Goal: Task Accomplishment & Management: Complete application form

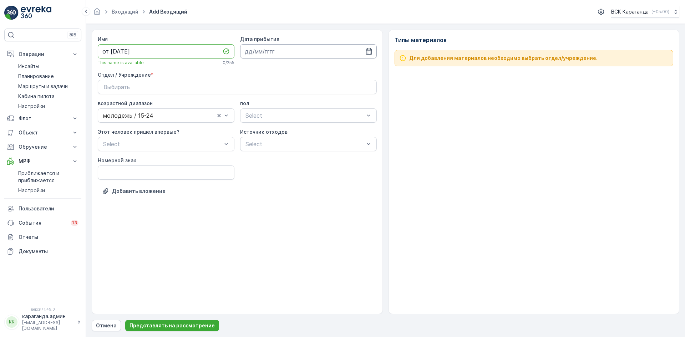
type input "от [DATE]"
click at [373, 53] on input at bounding box center [308, 51] width 137 height 14
click at [314, 154] on font "29" at bounding box center [316, 154] width 6 height 6
type input "[DATE]"
click at [265, 87] on div "Выбирать" at bounding box center [237, 87] width 268 height 9
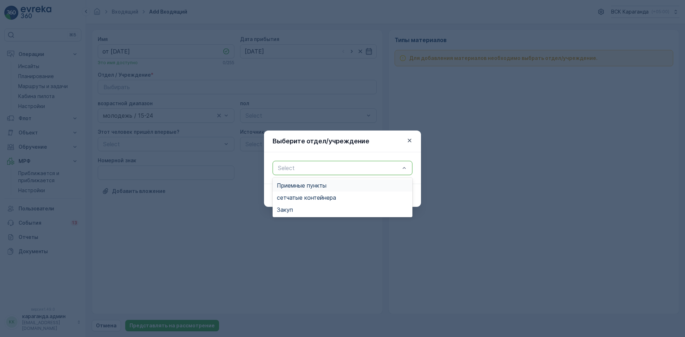
click at [289, 166] on div at bounding box center [338, 168] width 123 height 6
click at [289, 196] on font "сетчатые контейнеры" at bounding box center [307, 197] width 60 height 7
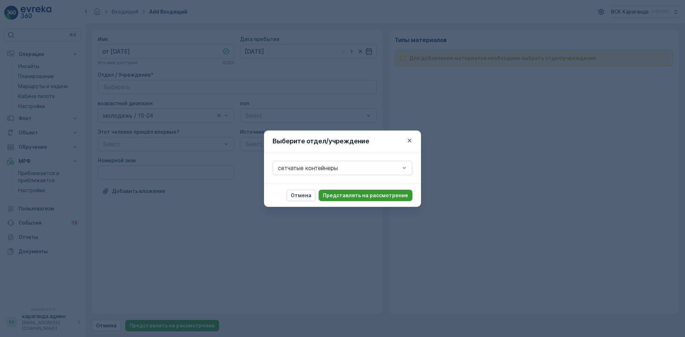
click at [370, 199] on button "Представлять на рассмотрение" at bounding box center [366, 195] width 94 height 11
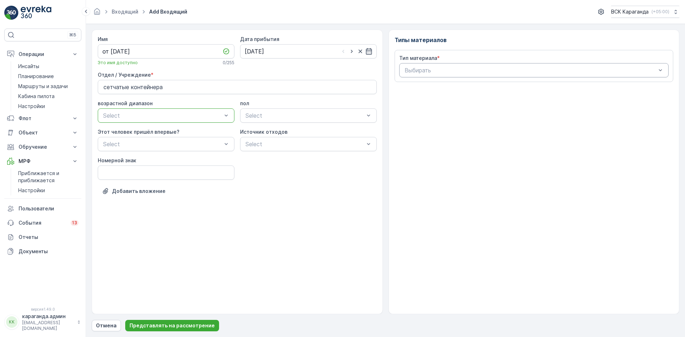
click at [440, 67] on div at bounding box center [530, 70] width 253 height 6
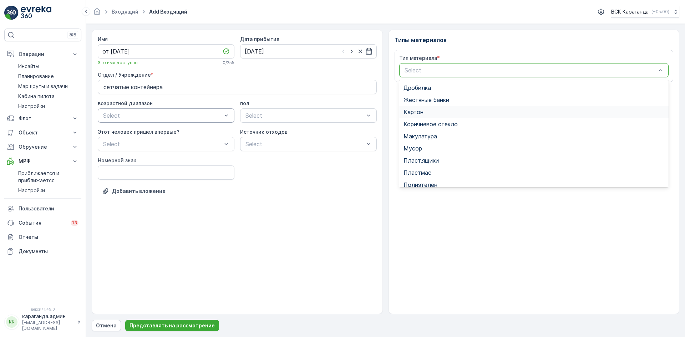
click at [424, 112] on div "Картон" at bounding box center [534, 112] width 261 height 6
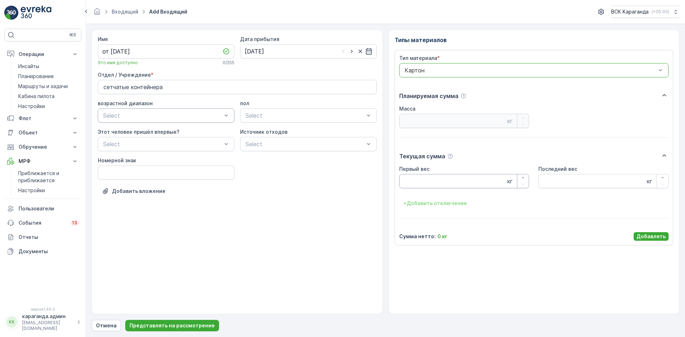
click at [456, 182] on Weight "Первый вес" at bounding box center [464, 181] width 130 height 14
type Weight "2859"
click at [649, 233] on p "Добавлять" at bounding box center [650, 236] width 29 height 7
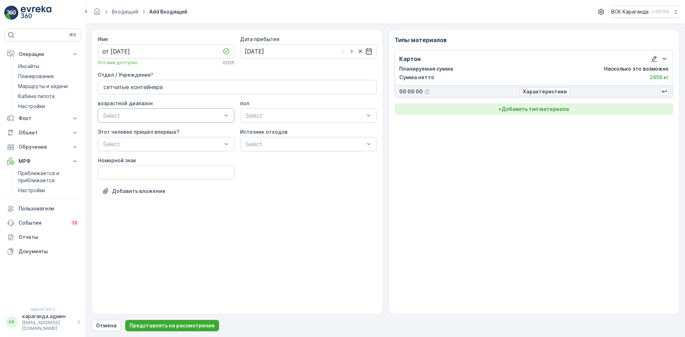
click at [519, 110] on font "Добавить тип материала" at bounding box center [535, 109] width 67 height 6
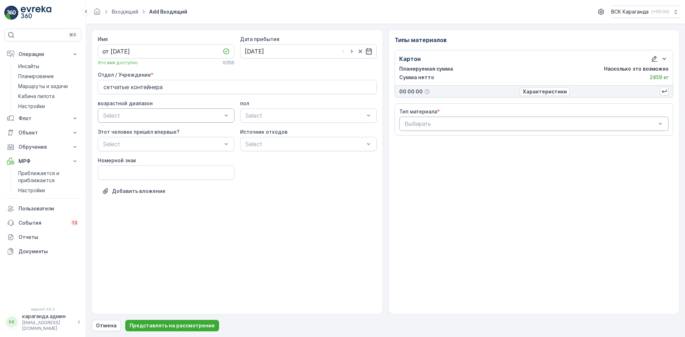
click at [494, 121] on div at bounding box center [530, 124] width 253 height 6
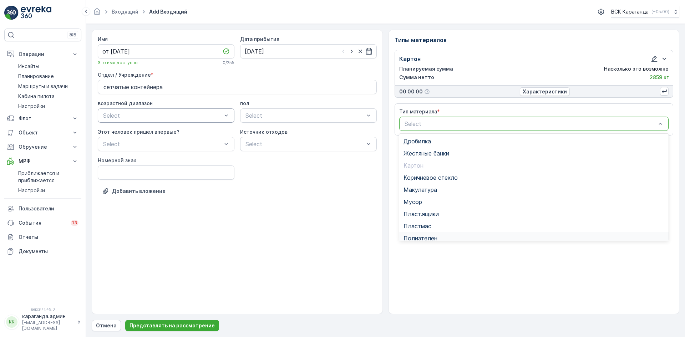
click at [429, 236] on span "Полиэтелен" at bounding box center [421, 238] width 34 height 6
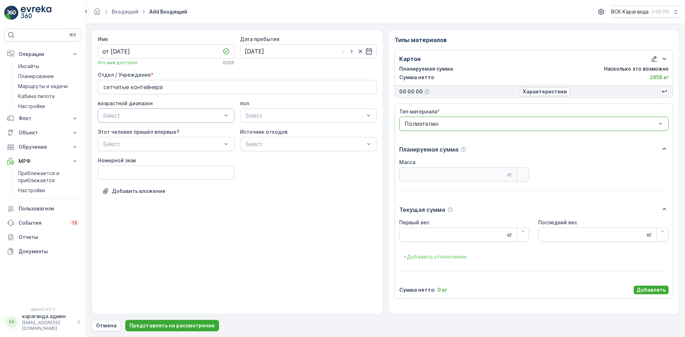
click at [414, 242] on div "Первый вес кг Последний вес кг + Добавить отключение" at bounding box center [534, 241] width 270 height 44
click at [419, 241] on Weight "Первый вес" at bounding box center [464, 235] width 130 height 14
type Weight "365"
click at [658, 292] on font "Добавлять" at bounding box center [650, 290] width 29 height 6
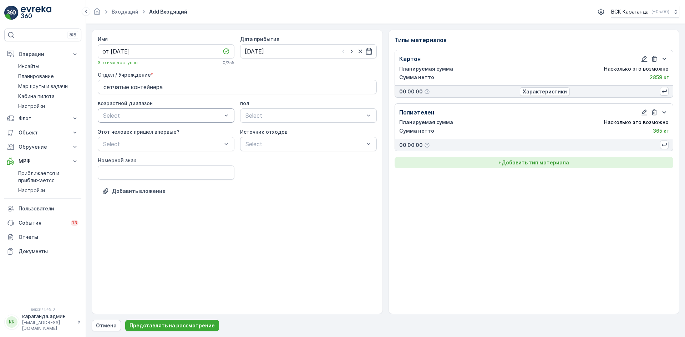
click at [527, 162] on font "Добавить тип материала" at bounding box center [535, 162] width 67 height 6
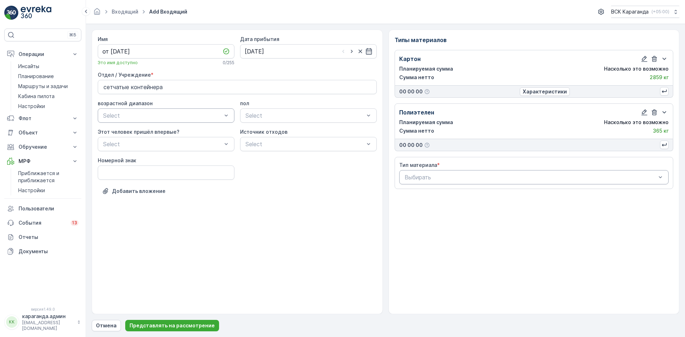
click at [522, 182] on div "Выбирать" at bounding box center [534, 177] width 270 height 14
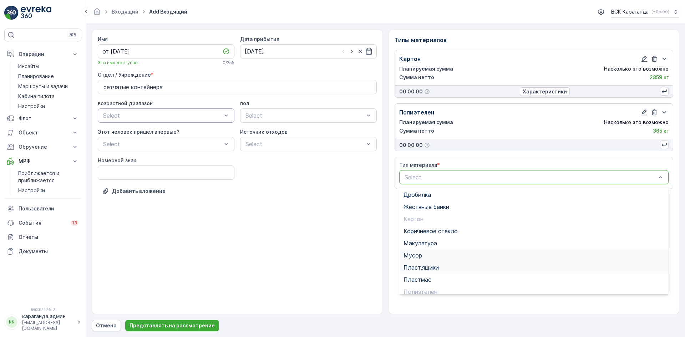
scroll to position [41, 0]
click at [412, 264] on span "Пэт бутылки" at bounding box center [421, 262] width 35 height 6
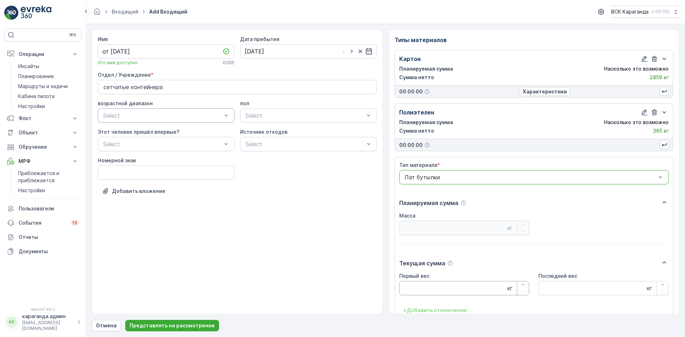
click at [411, 288] on Weight "Первый вес" at bounding box center [464, 288] width 130 height 14
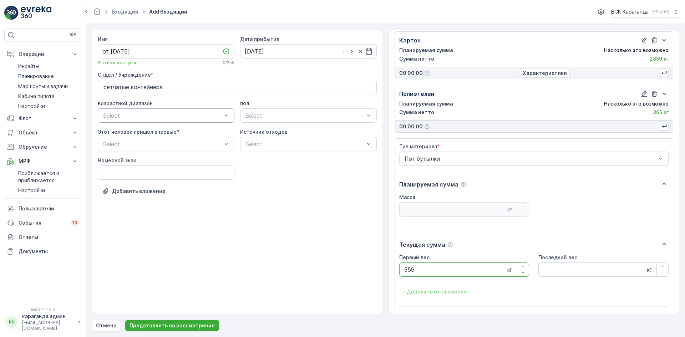
scroll to position [44, 0]
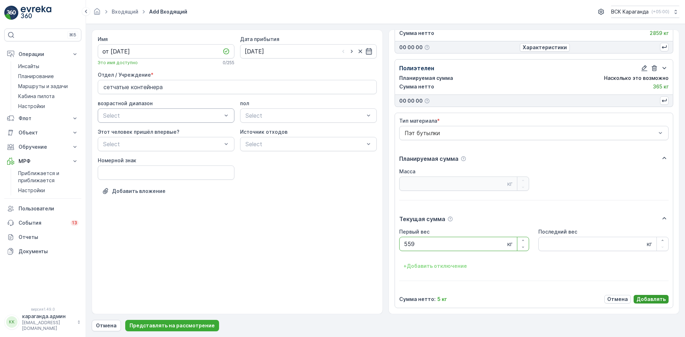
type Weight "559"
click at [645, 302] on font "Добавлять" at bounding box center [650, 299] width 29 height 6
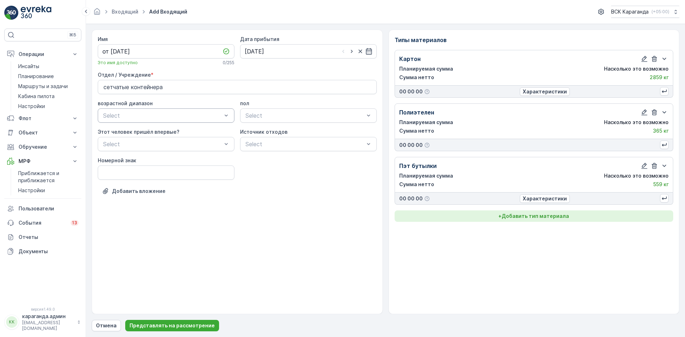
click at [551, 217] on font "Добавить тип материала" at bounding box center [535, 216] width 67 height 6
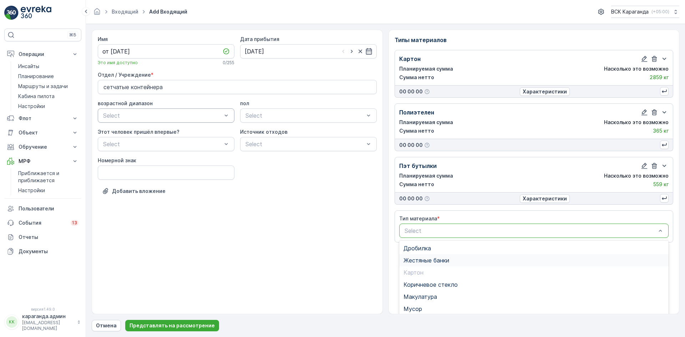
scroll to position [55, 0]
click at [452, 267] on div "Пласт.ящики" at bounding box center [534, 266] width 261 height 6
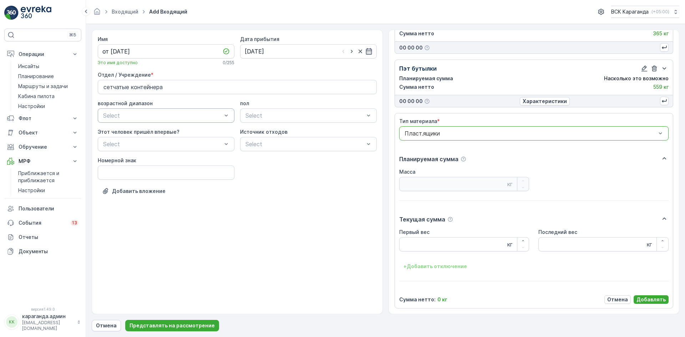
scroll to position [98, 0]
click at [443, 248] on Weight "Первый вес" at bounding box center [464, 244] width 130 height 14
type Weight "75"
click at [647, 299] on font "Добавлять" at bounding box center [650, 299] width 29 height 6
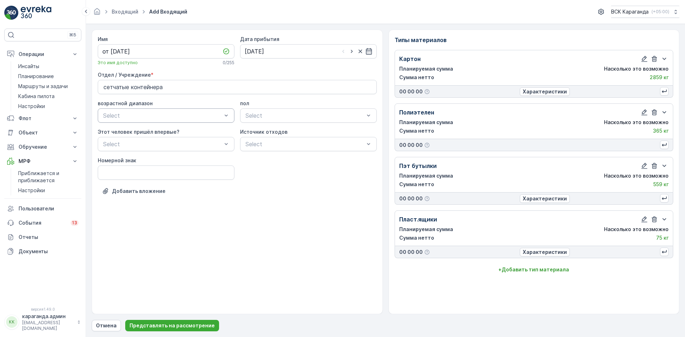
click at [549, 275] on div "Типы материалов Картон Планируемая сумма Насколько это возможно Сумма нетто 285…" at bounding box center [534, 172] width 291 height 285
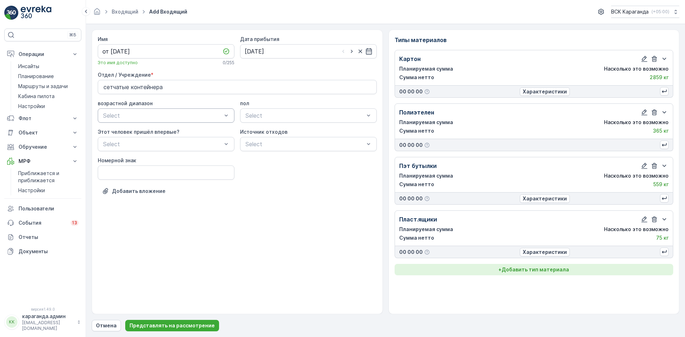
click at [546, 270] on font "Добавить тип материала" at bounding box center [535, 270] width 67 height 6
click at [499, 285] on div at bounding box center [530, 284] width 253 height 6
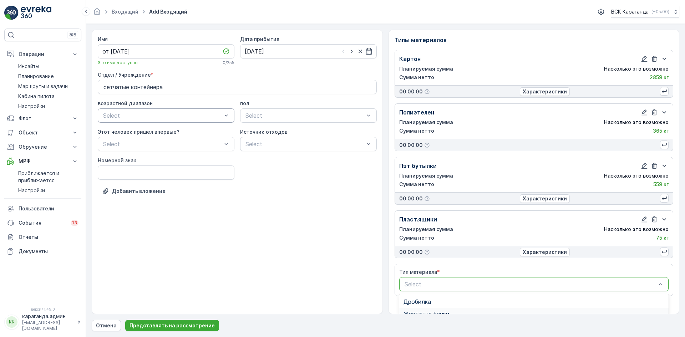
click at [425, 310] on div "Жестяные банки" at bounding box center [534, 314] width 270 height 12
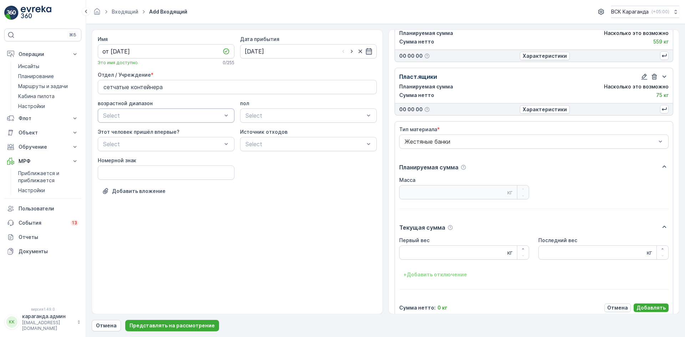
click at [453, 244] on div "Первый вес кг" at bounding box center [464, 248] width 130 height 23
click at [454, 251] on Weight "Первый вес" at bounding box center [464, 252] width 130 height 14
type Weight "27.8"
click at [646, 309] on font "Добавлять" at bounding box center [650, 308] width 29 height 6
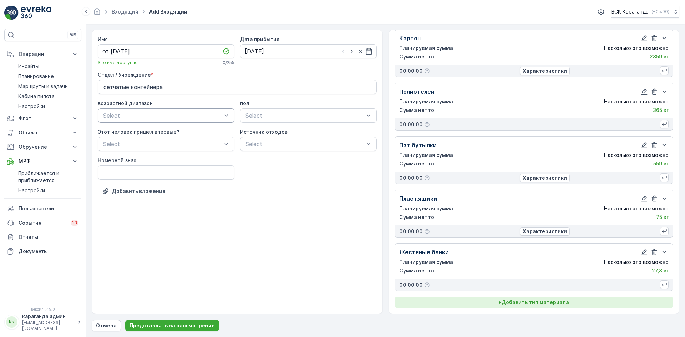
click at [551, 299] on p "+ Добавить тип материала" at bounding box center [533, 302] width 71 height 7
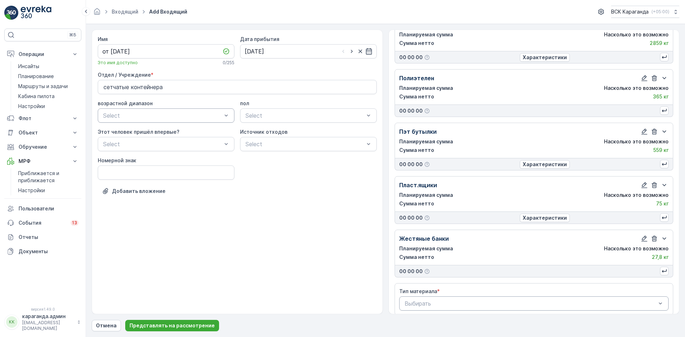
scroll to position [36, 0]
click at [504, 302] on div at bounding box center [530, 302] width 253 height 6
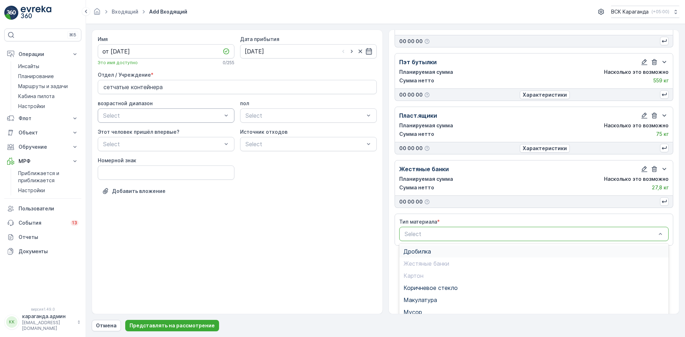
scroll to position [141, 0]
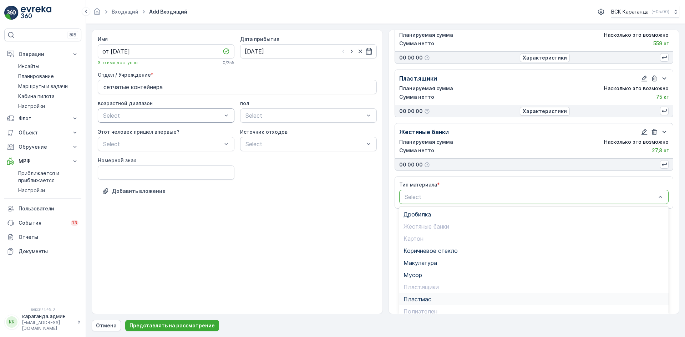
click at [412, 299] on span "Пластмас" at bounding box center [418, 299] width 28 height 6
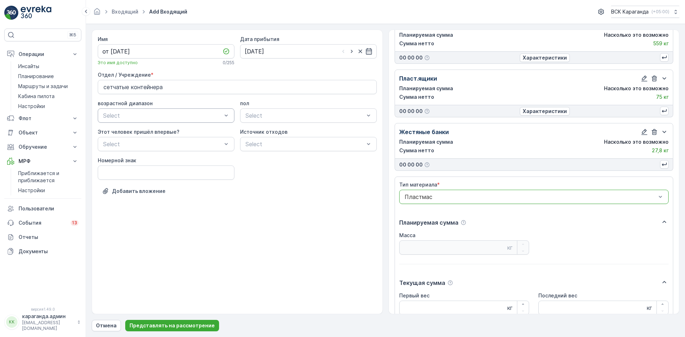
scroll to position [205, 0]
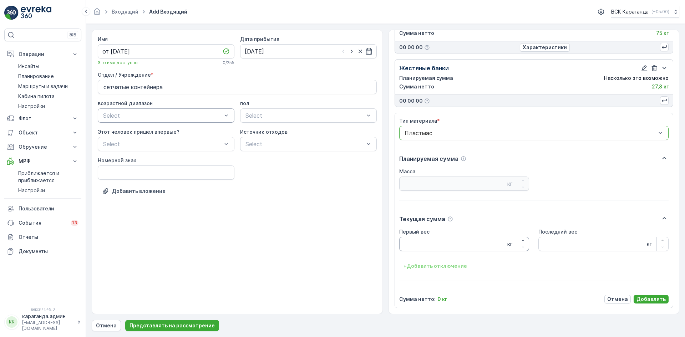
click at [418, 248] on Weight "Первый вес" at bounding box center [464, 244] width 130 height 14
type Weight "83.4"
click at [646, 297] on font "Добавлять" at bounding box center [650, 299] width 29 height 6
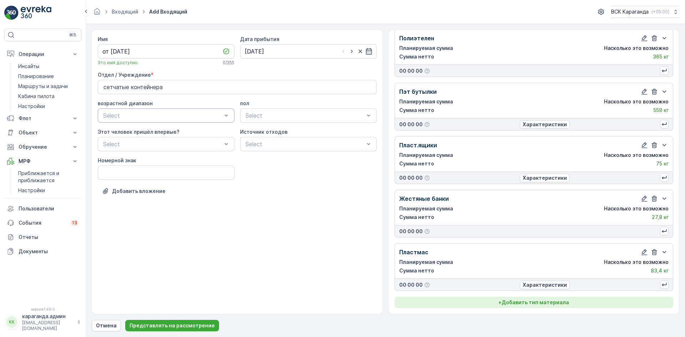
click at [545, 297] on button "+ Добавить тип материала" at bounding box center [534, 302] width 279 height 11
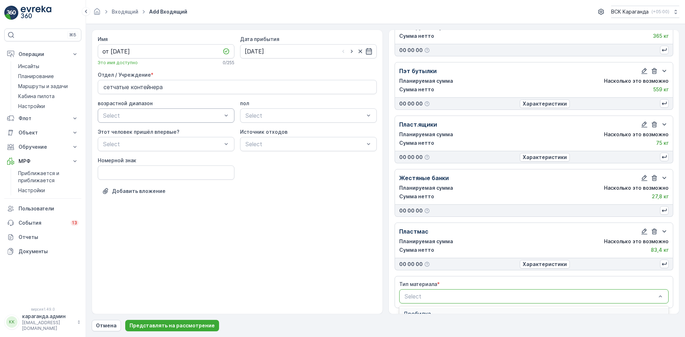
click at [475, 294] on div at bounding box center [530, 296] width 253 height 6
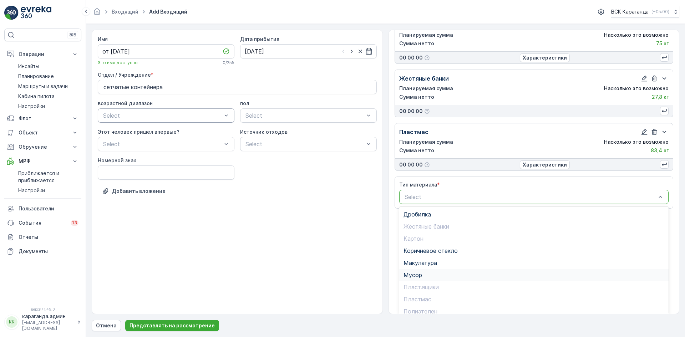
scroll to position [41, 0]
click at [432, 296] on div "Стекло" at bounding box center [534, 294] width 261 height 6
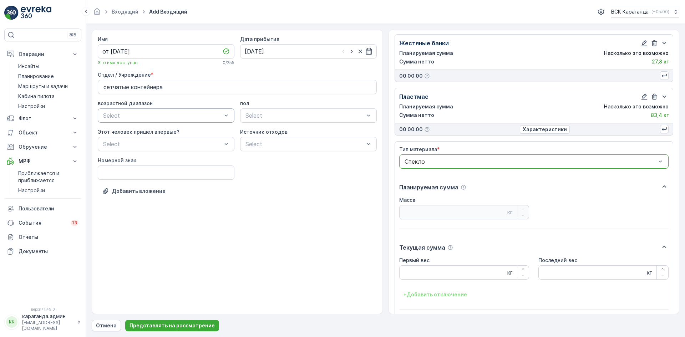
scroll to position [258, 0]
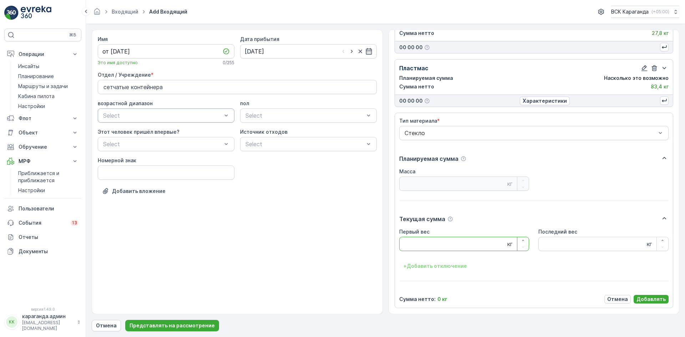
click at [449, 247] on Weight "Первый вес" at bounding box center [464, 244] width 130 height 14
type Weight "209"
click at [650, 298] on font "Добавлять" at bounding box center [650, 299] width 29 height 6
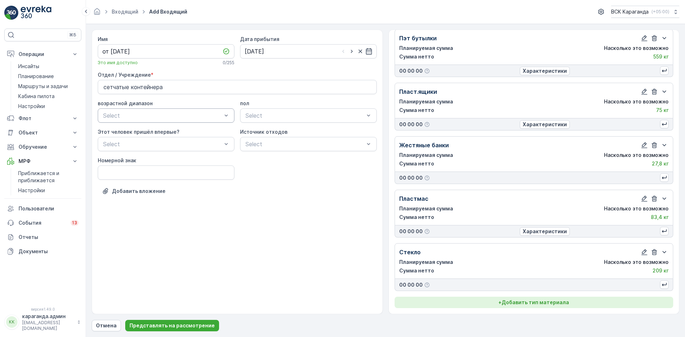
click at [532, 300] on font "Добавить тип материала" at bounding box center [535, 302] width 67 height 6
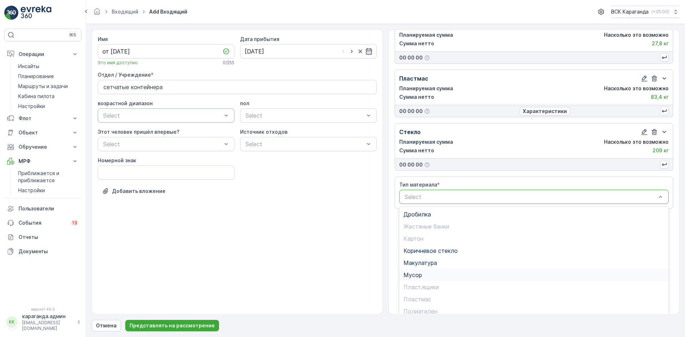
click at [428, 270] on div "Мусор" at bounding box center [534, 275] width 270 height 12
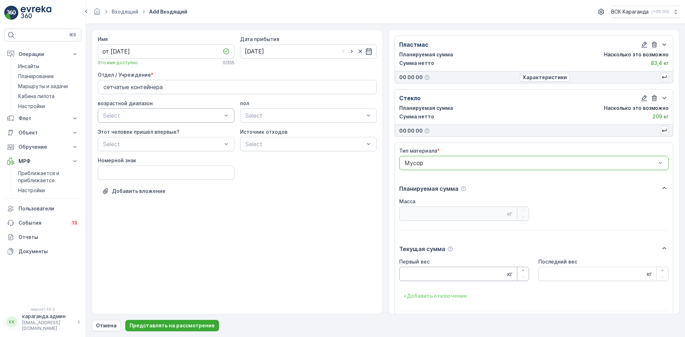
scroll to position [312, 0]
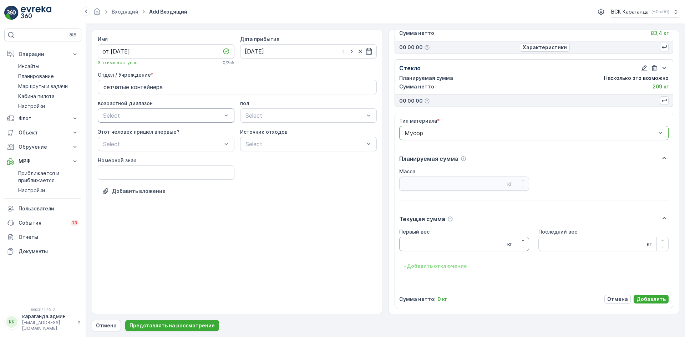
click at [440, 243] on Weight "Первый вес" at bounding box center [464, 244] width 130 height 14
type Weight "2396"
click at [654, 299] on font "Добавлять" at bounding box center [650, 299] width 29 height 6
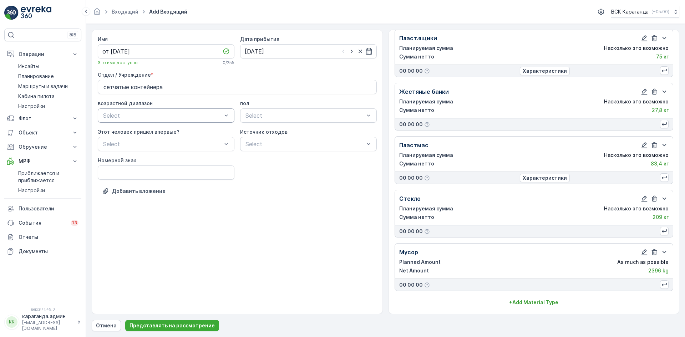
scroll to position [181, 0]
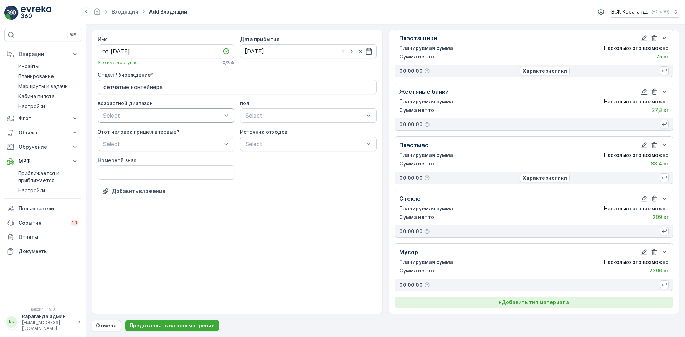
click at [542, 300] on font "Добавить тип материала" at bounding box center [535, 302] width 67 height 6
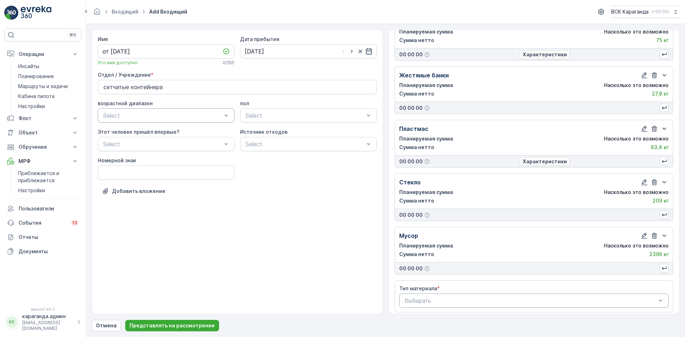
scroll to position [202, 0]
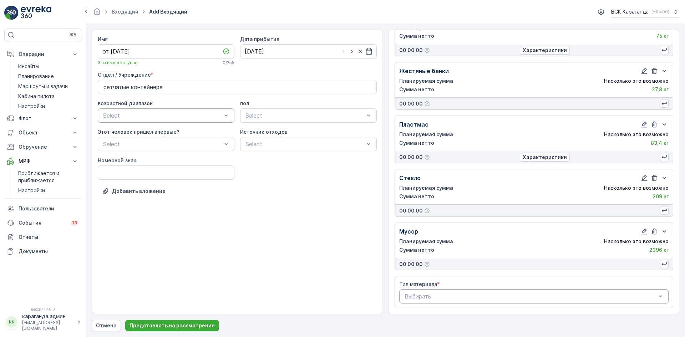
click at [509, 298] on div at bounding box center [530, 296] width 253 height 6
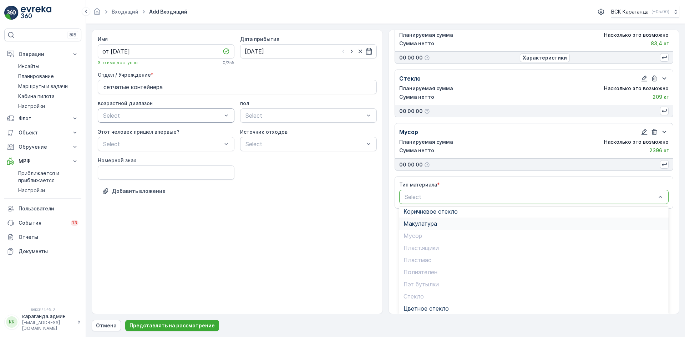
scroll to position [0, 0]
click at [461, 214] on div "Дробилка" at bounding box center [534, 214] width 261 height 6
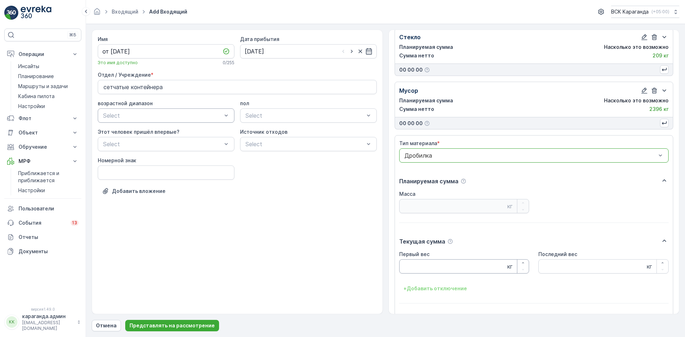
scroll to position [365, 0]
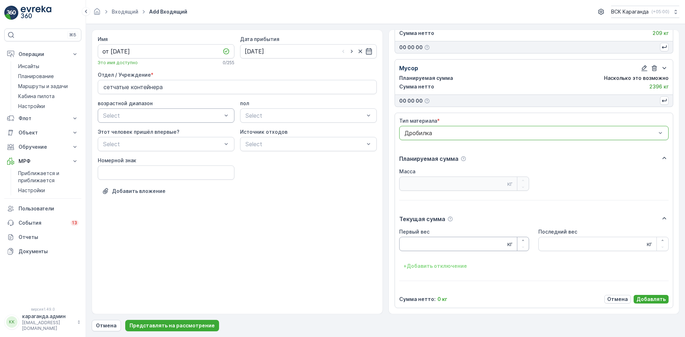
click at [453, 248] on Weight "Первый вес" at bounding box center [464, 244] width 130 height 14
type Weight "473"
click at [651, 296] on font "Добавлять" at bounding box center [650, 299] width 29 height 6
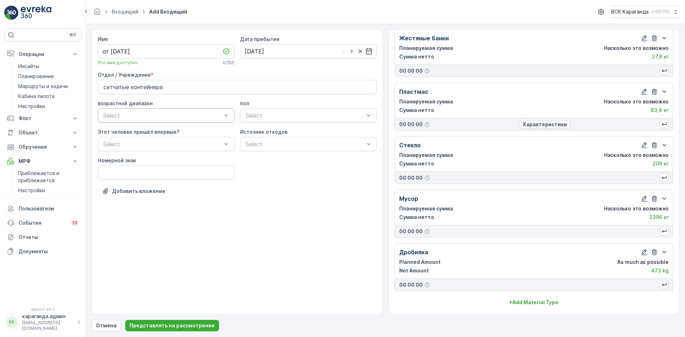
scroll to position [235, 0]
click at [183, 325] on font "Представлять на рассмотрение" at bounding box center [172, 326] width 85 height 6
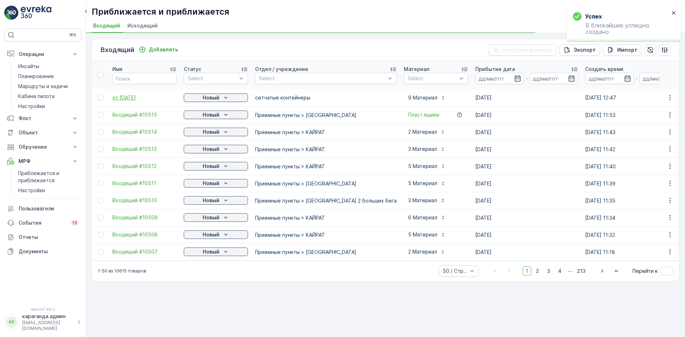
click at [127, 96] on font "от [DATE]" at bounding box center [124, 98] width 24 height 6
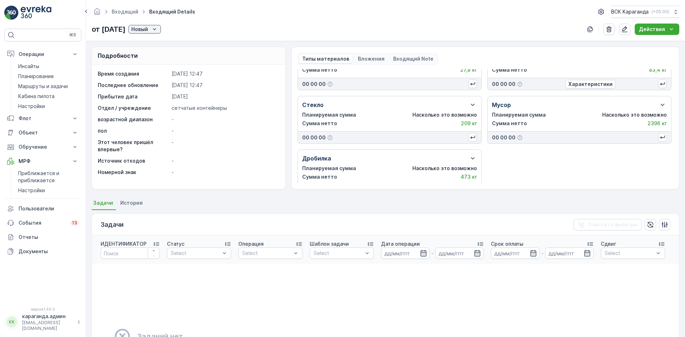
scroll to position [148, 0]
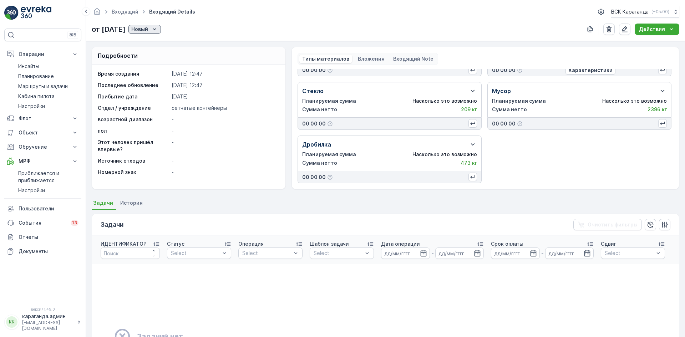
click at [158, 31] on div "Новый" at bounding box center [144, 29] width 27 height 7
click at [158, 50] on font "Карта" at bounding box center [156, 50] width 15 height 6
